Goal: Information Seeking & Learning: Learn about a topic

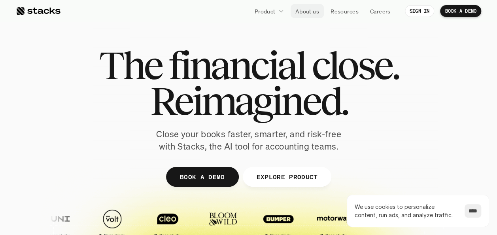
click at [307, 12] on p "About us" at bounding box center [308, 11] width 24 height 8
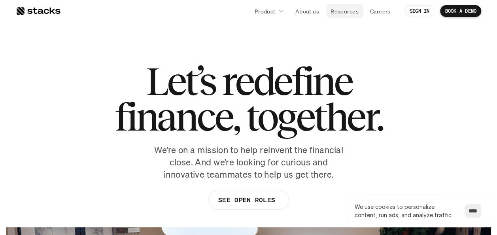
click at [342, 8] on p "Resources" at bounding box center [345, 11] width 28 height 8
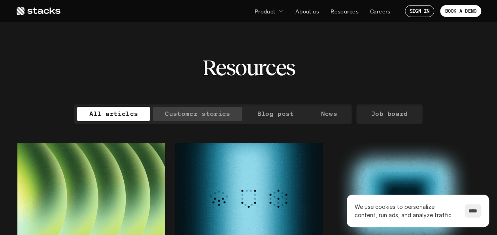
click at [210, 112] on p "Customer stories" at bounding box center [197, 113] width 65 height 11
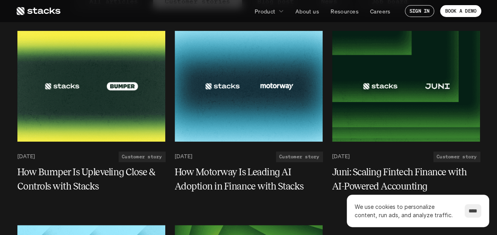
scroll to position [119, 0]
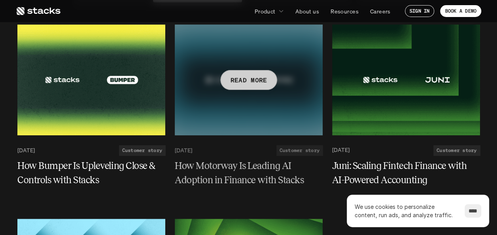
click at [265, 170] on h5 "How Motorway Is Leading AI Adoption in Finance with Stacks" at bounding box center [244, 173] width 138 height 28
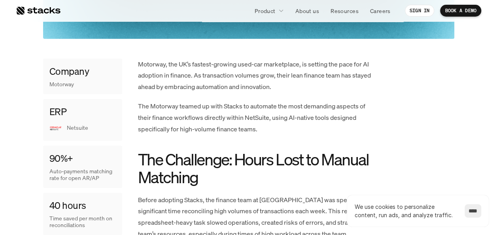
scroll to position [356, 0]
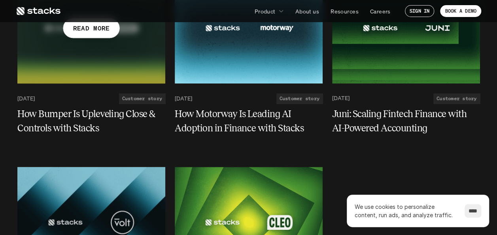
scroll to position [158, 0]
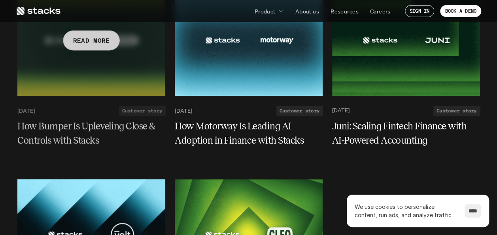
click at [129, 76] on div at bounding box center [91, 40] width 148 height 111
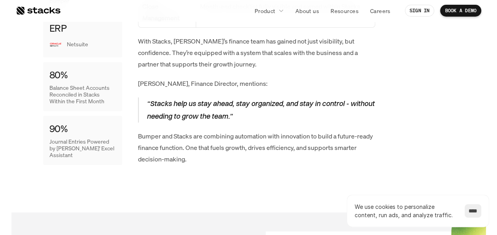
scroll to position [1464, 0]
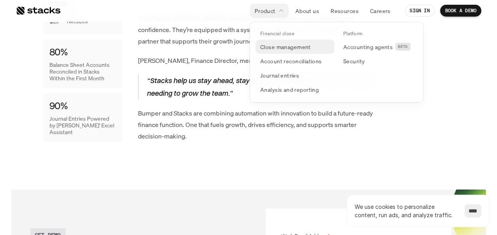
click at [273, 44] on p "Close management" at bounding box center [285, 47] width 51 height 8
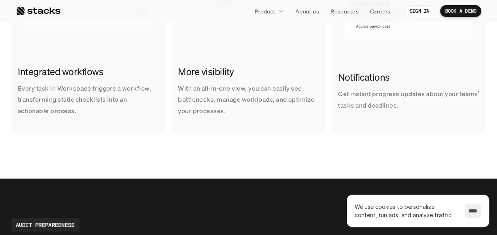
scroll to position [593, 0]
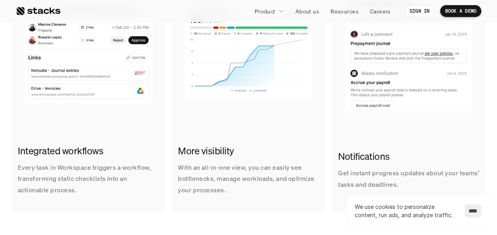
click at [63, 93] on img at bounding box center [88, 43] width 154 height 158
click at [40, 147] on h2 "Integrated workflows" at bounding box center [88, 150] width 141 height 13
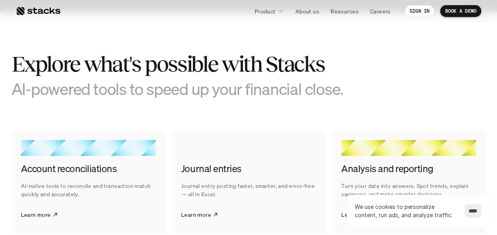
scroll to position [1227, 0]
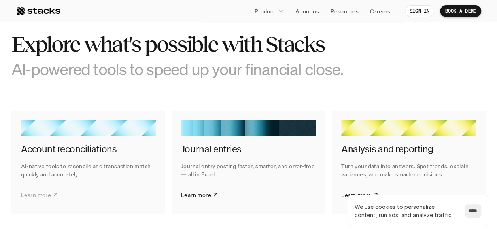
click at [34, 189] on link "Learn more" at bounding box center [39, 195] width 37 height 20
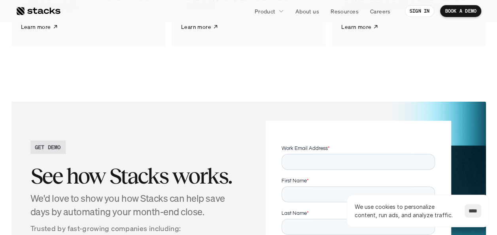
scroll to position [1622, 0]
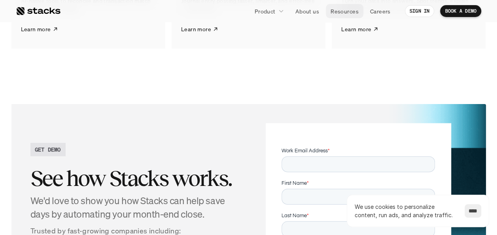
click at [344, 8] on p "Resources" at bounding box center [345, 11] width 28 height 8
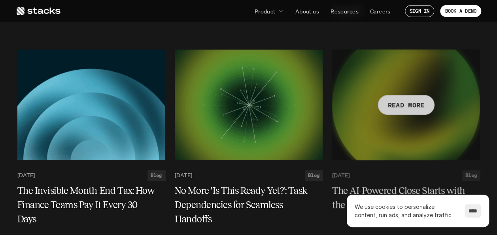
scroll to position [356, 0]
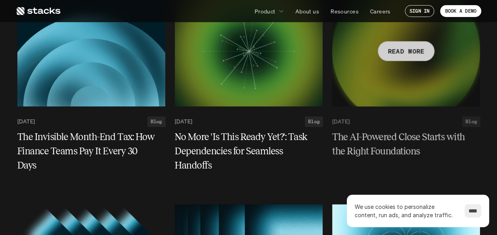
click at [397, 131] on h5 "The AI-Powered Close Starts with the Right Foundations" at bounding box center [401, 144] width 138 height 28
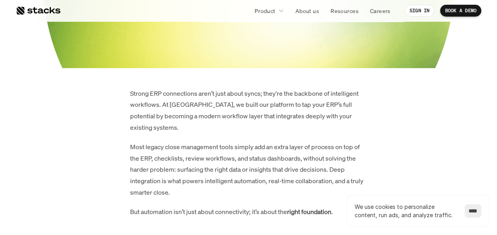
scroll to position [356, 0]
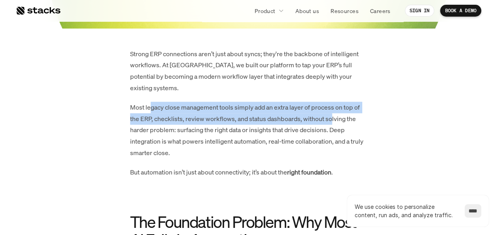
drag, startPoint x: 152, startPoint y: 101, endPoint x: 332, endPoint y: 117, distance: 180.8
click at [248, 121] on p "Most legacy close management tools simply add an extra layer of process on top …" at bounding box center [248, 130] width 237 height 57
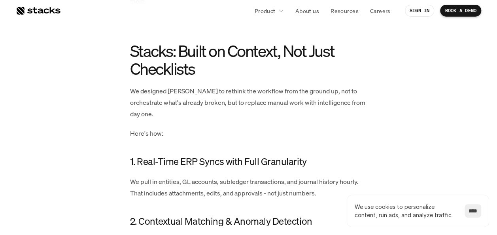
scroll to position [910, 0]
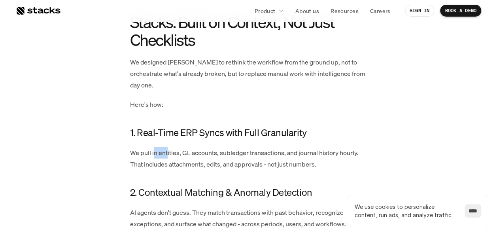
drag, startPoint x: 154, startPoint y: 142, endPoint x: 167, endPoint y: 141, distance: 13.5
click at [167, 147] on p "We pull in entities, GL accounts, subledger transactions, and journal history h…" at bounding box center [248, 158] width 237 height 23
click at [146, 147] on p "We pull in entities, GL accounts, subledger transactions, and journal history h…" at bounding box center [248, 158] width 237 height 23
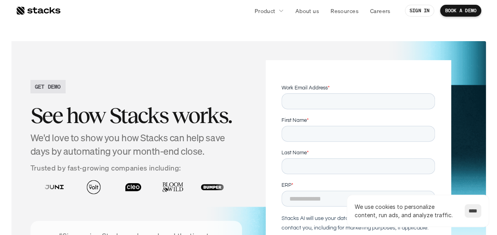
scroll to position [1583, 0]
